Goal: Information Seeking & Learning: Learn about a topic

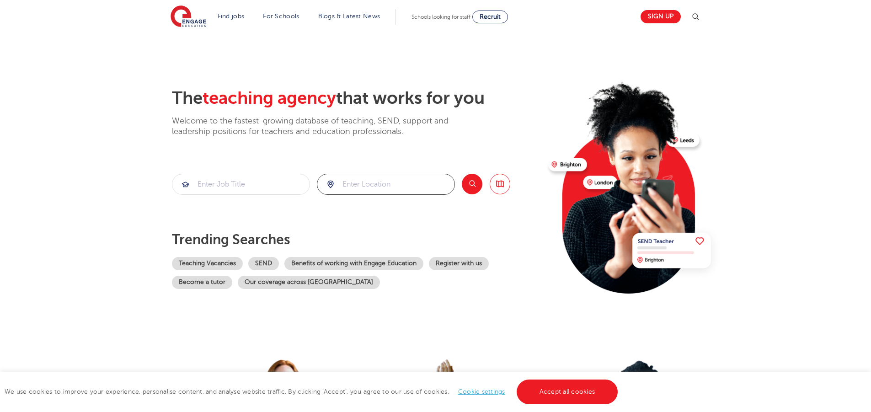
click at [347, 180] on input "search" at bounding box center [385, 184] width 137 height 20
click at [354, 207] on li "[GEOGRAPHIC_DATA]" at bounding box center [385, 214] width 129 height 22
type input "[GEOGRAPHIC_DATA]"
click at [471, 188] on button "Search" at bounding box center [472, 184] width 21 height 21
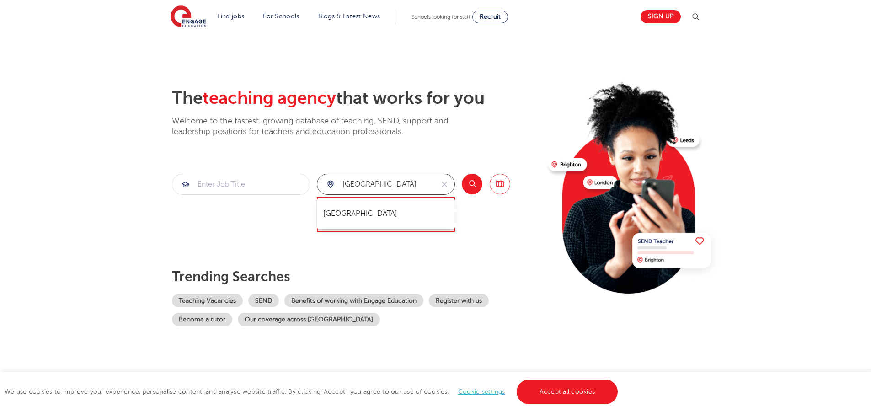
click at [376, 186] on input "[GEOGRAPHIC_DATA]" at bounding box center [375, 184] width 117 height 20
click at [358, 217] on li "[GEOGRAPHIC_DATA]" at bounding box center [385, 214] width 129 height 22
click at [475, 191] on button "Search" at bounding box center [472, 184] width 21 height 21
click at [441, 183] on icon "reset" at bounding box center [444, 184] width 9 height 8
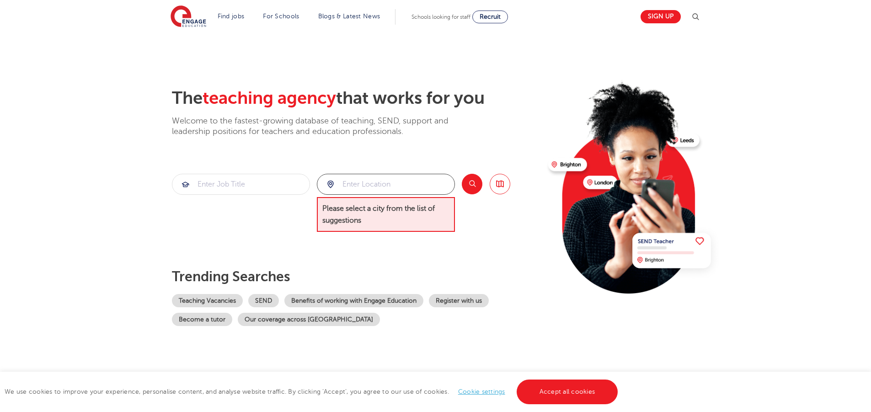
click at [372, 192] on input "search" at bounding box center [385, 184] width 137 height 20
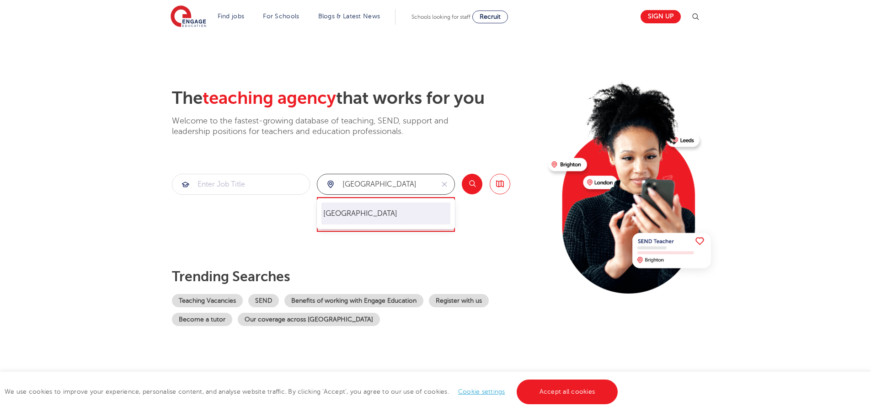
click at [364, 207] on li "[GEOGRAPHIC_DATA]" at bounding box center [385, 214] width 129 height 22
type input "[GEOGRAPHIC_DATA]"
click at [471, 183] on button "Search" at bounding box center [472, 184] width 21 height 21
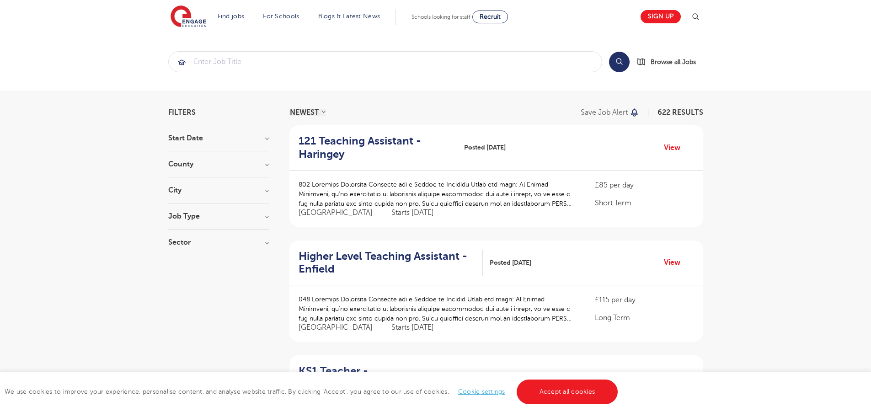
click at [266, 218] on h3 "Job Type" at bounding box center [218, 216] width 101 height 7
click at [268, 221] on div at bounding box center [218, 224] width 101 height 9
click at [268, 216] on h3 "Job Type" at bounding box center [218, 216] width 101 height 7
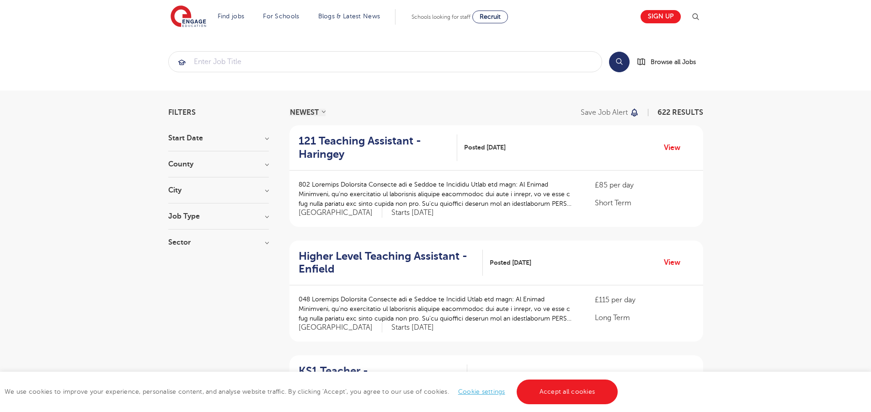
click at [268, 216] on h3 "Job Type" at bounding box center [218, 216] width 101 height 7
click at [267, 216] on h3 "Job Type" at bounding box center [218, 216] width 101 height 7
click at [263, 241] on h3 "Sector" at bounding box center [218, 242] width 101 height 7
click at [266, 192] on h3 "City" at bounding box center [218, 190] width 101 height 7
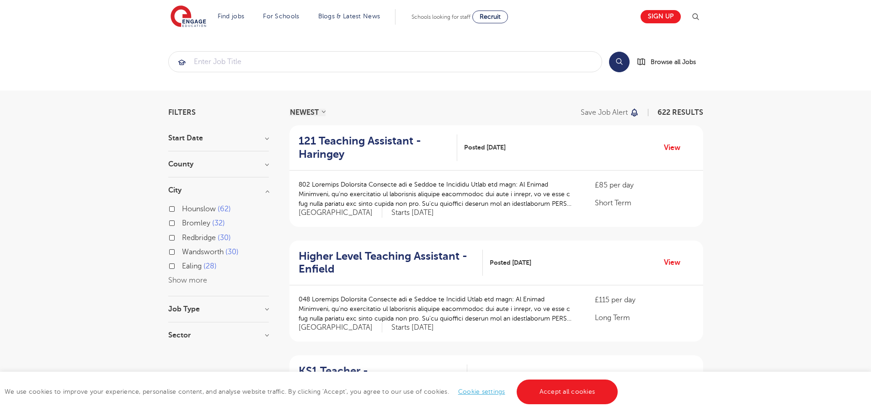
click at [251, 309] on h3 "Job Type" at bounding box center [218, 308] width 101 height 7
click at [267, 71] on input "search" at bounding box center [385, 62] width 433 height 20
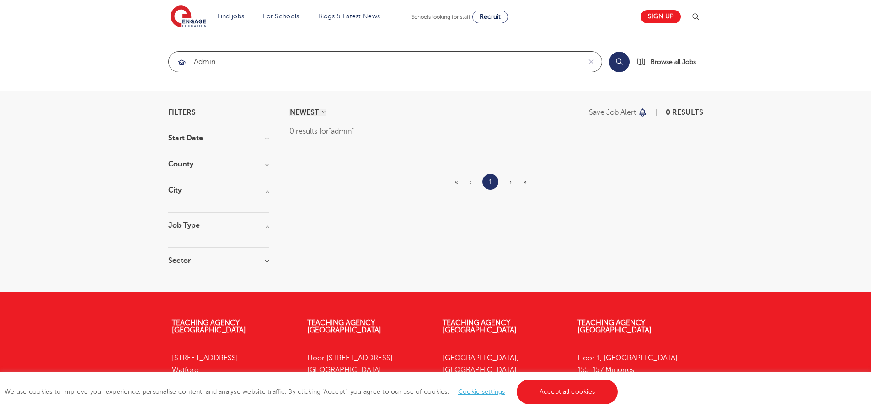
type input "admin"
click button "Submit" at bounding box center [0, 0] width 0 height 0
click at [267, 71] on input "admin" at bounding box center [375, 62] width 412 height 20
click at [589, 65] on icon "reset" at bounding box center [591, 62] width 9 height 8
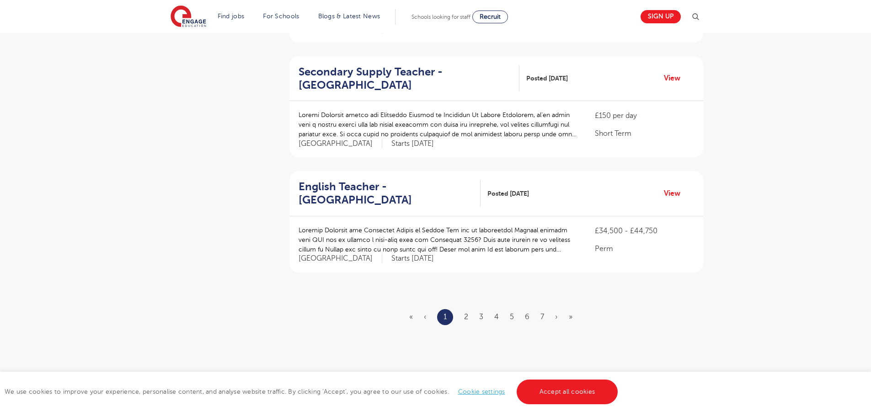
scroll to position [1157, 0]
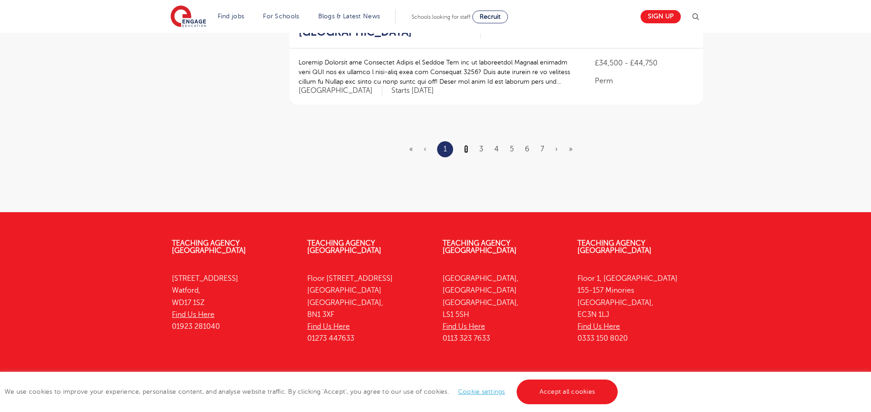
click at [465, 145] on link "2" at bounding box center [466, 149] width 4 height 8
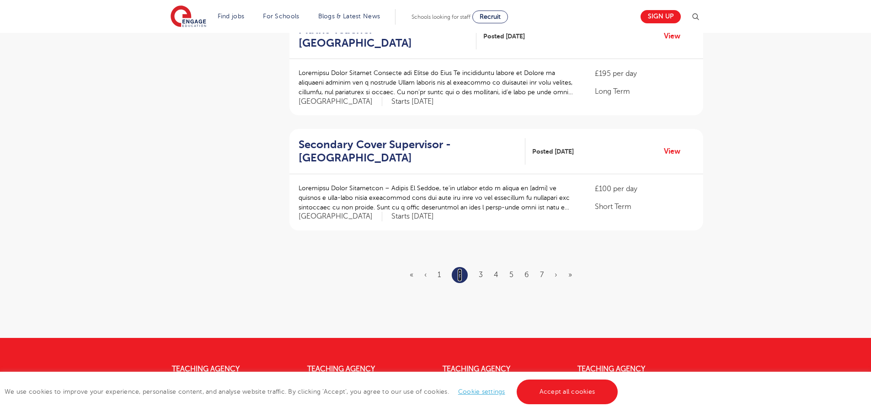
scroll to position [1032, 0]
click at [480, 270] on link "3" at bounding box center [481, 274] width 4 height 8
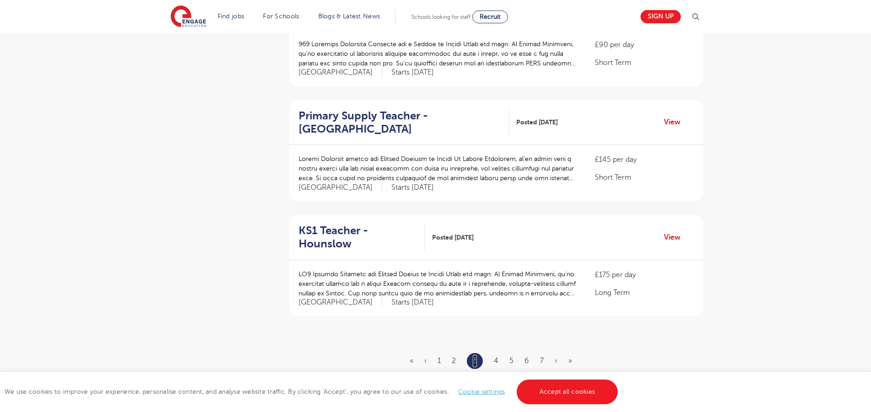
scroll to position [946, 0]
click at [493, 353] on ul "« ‹ 1 2 3 4 5 6 7 › »" at bounding box center [496, 361] width 173 height 16
click at [495, 356] on link "4" at bounding box center [496, 360] width 5 height 8
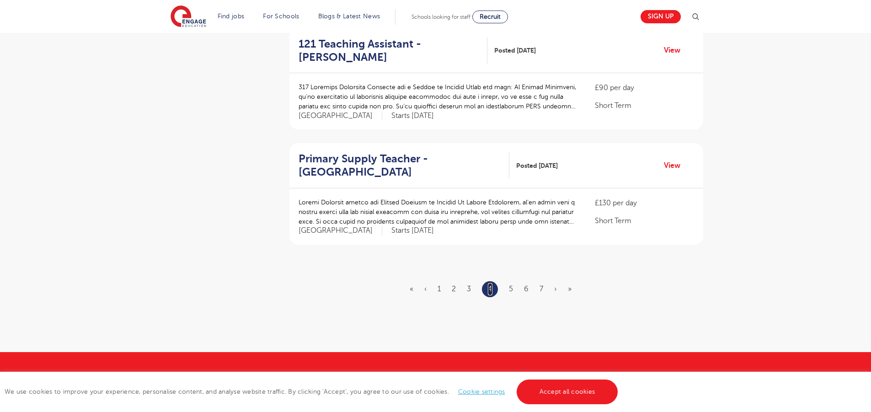
scroll to position [1019, 0]
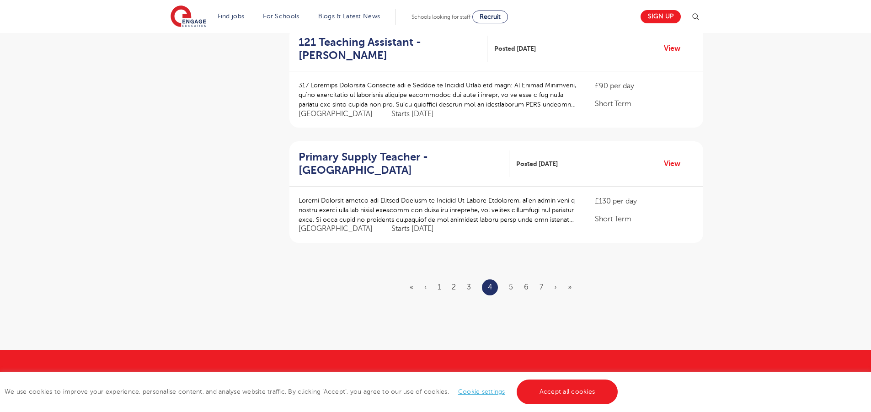
click at [508, 279] on ul "« ‹ 1 2 3 4 5 6 7 › »" at bounding box center [496, 287] width 173 height 16
click at [510, 283] on link "5" at bounding box center [511, 287] width 4 height 8
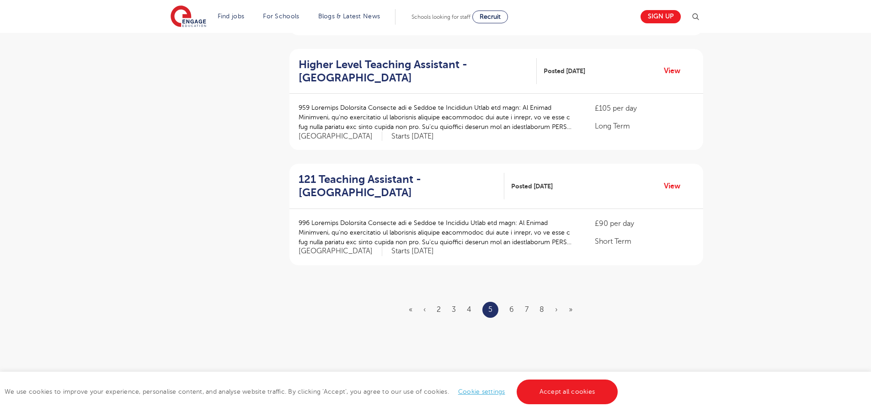
scroll to position [997, 0]
click at [511, 305] on link "6" at bounding box center [511, 309] width 5 height 8
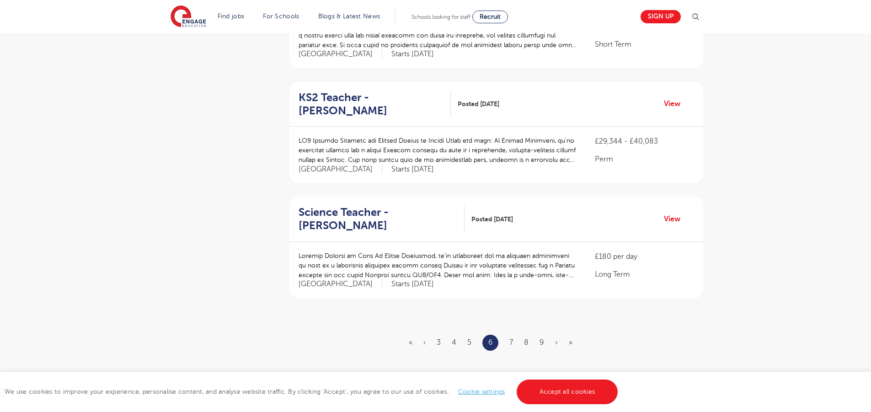
scroll to position [978, 0]
